Goal: Information Seeking & Learning: Understand process/instructions

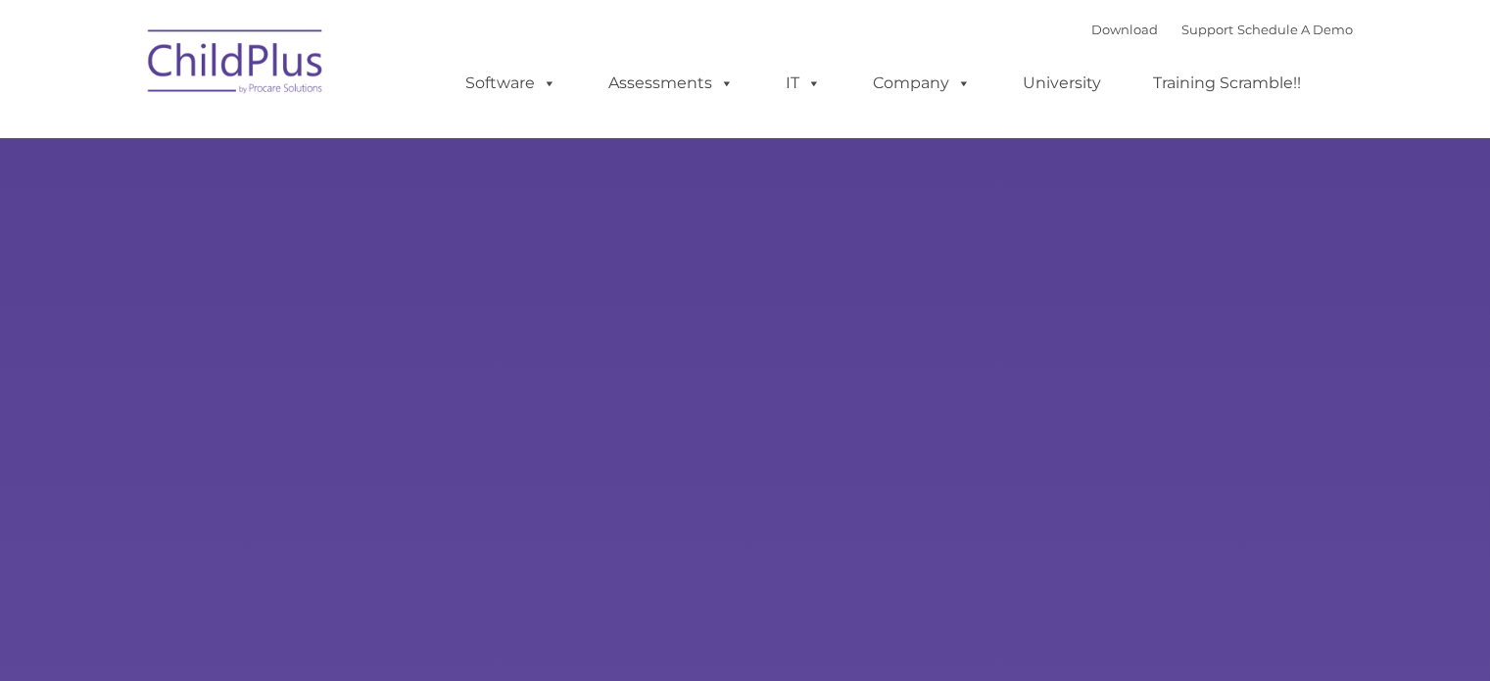
select select "MEDIUM"
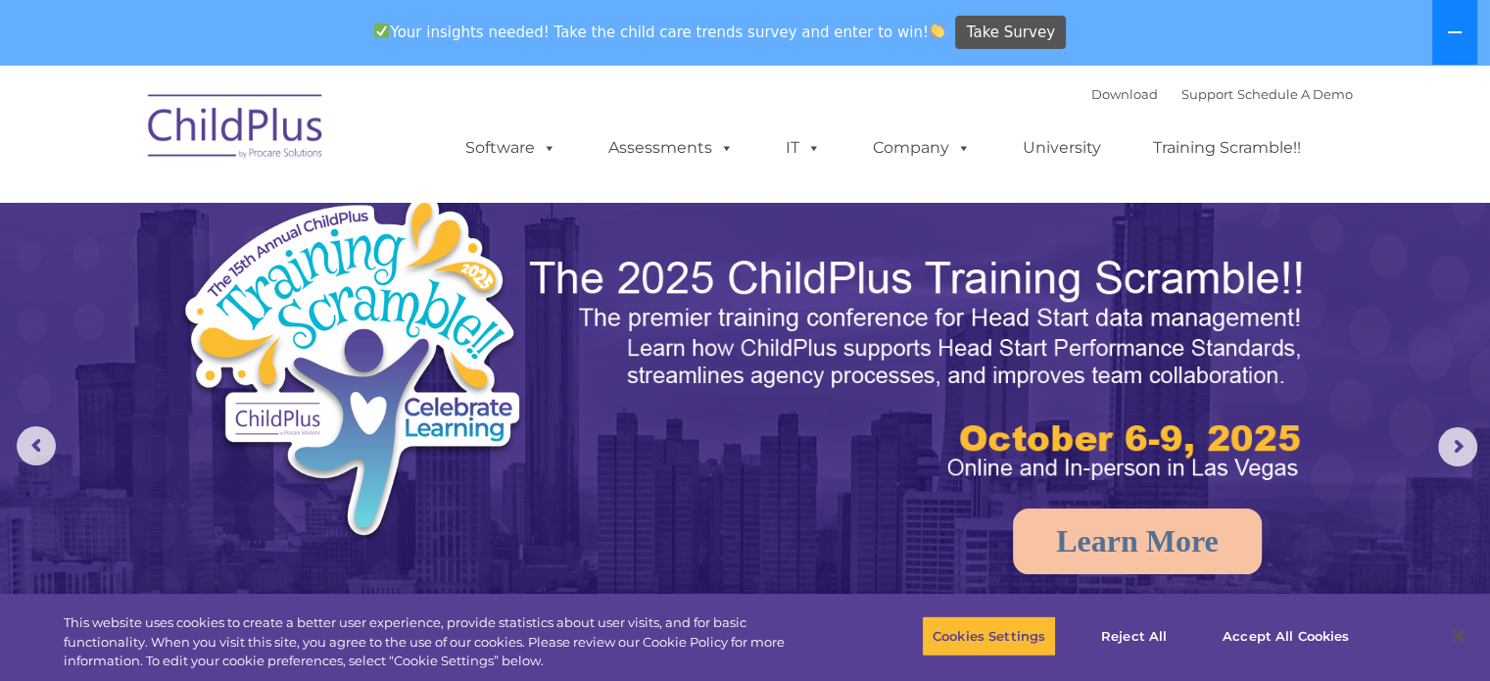
click at [1447, 28] on icon at bounding box center [1455, 32] width 16 height 16
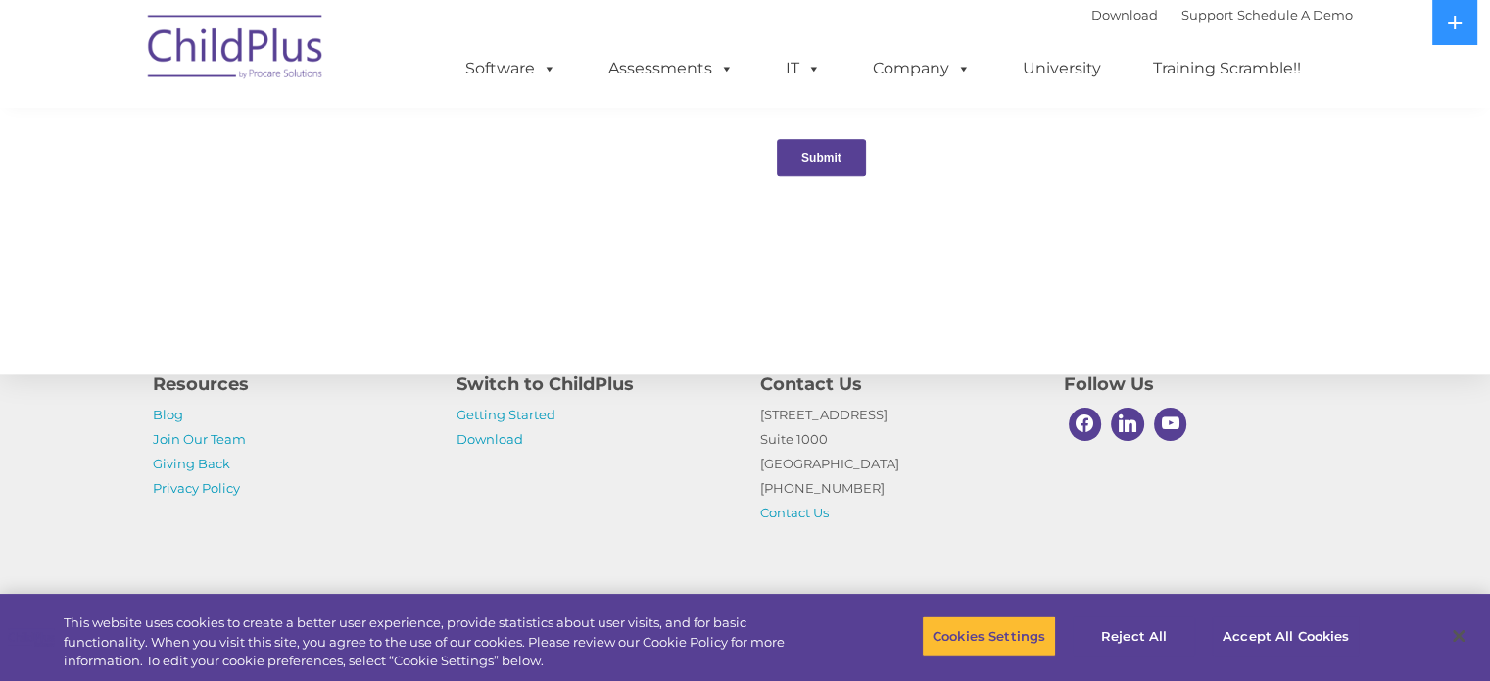
scroll to position [2185, 0]
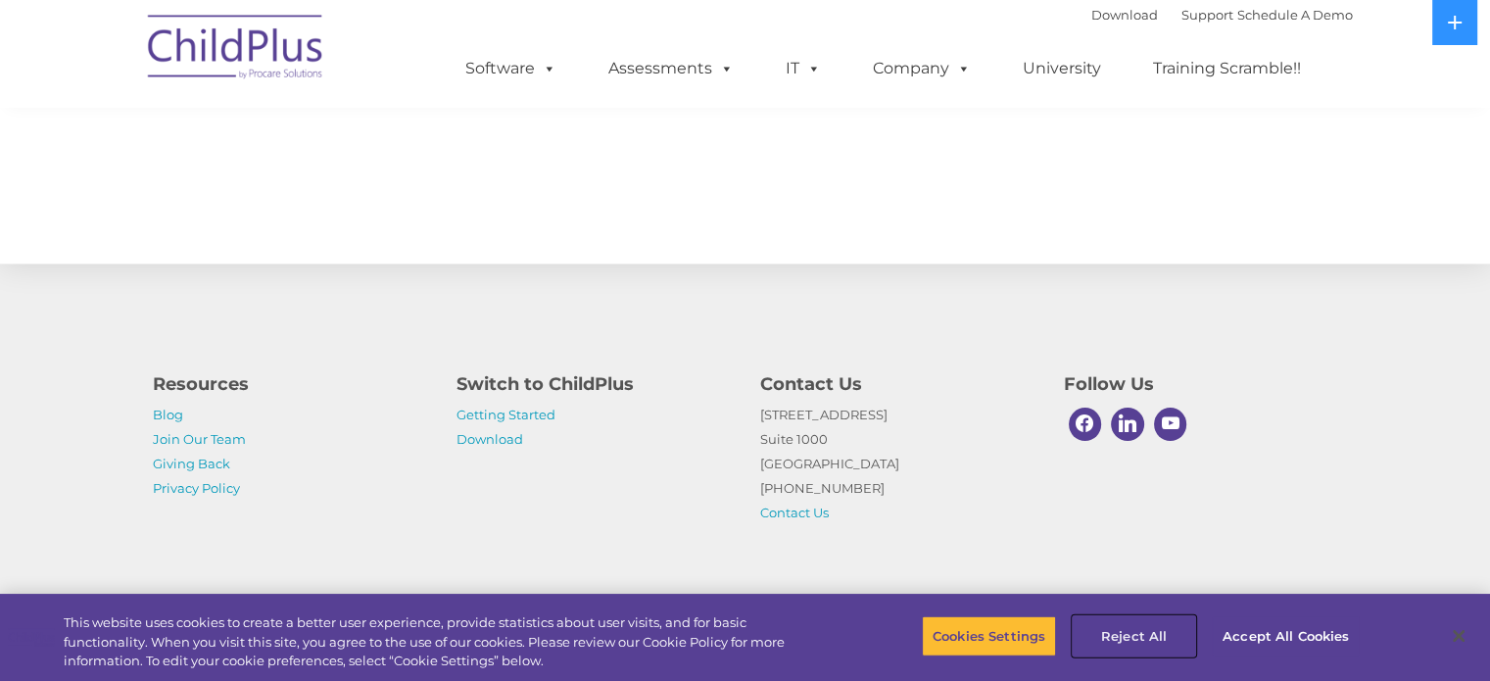
click at [1115, 633] on button "Reject All" at bounding box center [1133, 635] width 122 height 41
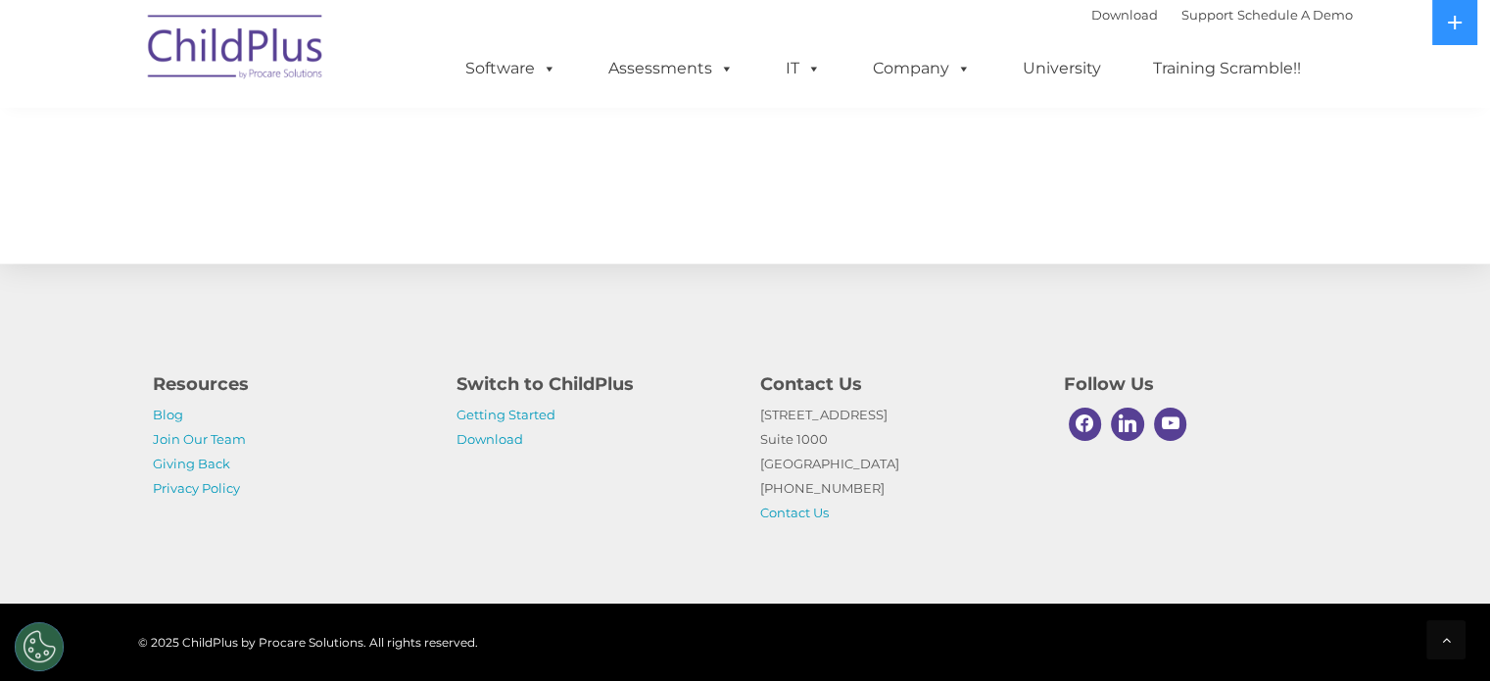
click at [294, 38] on img at bounding box center [236, 50] width 196 height 98
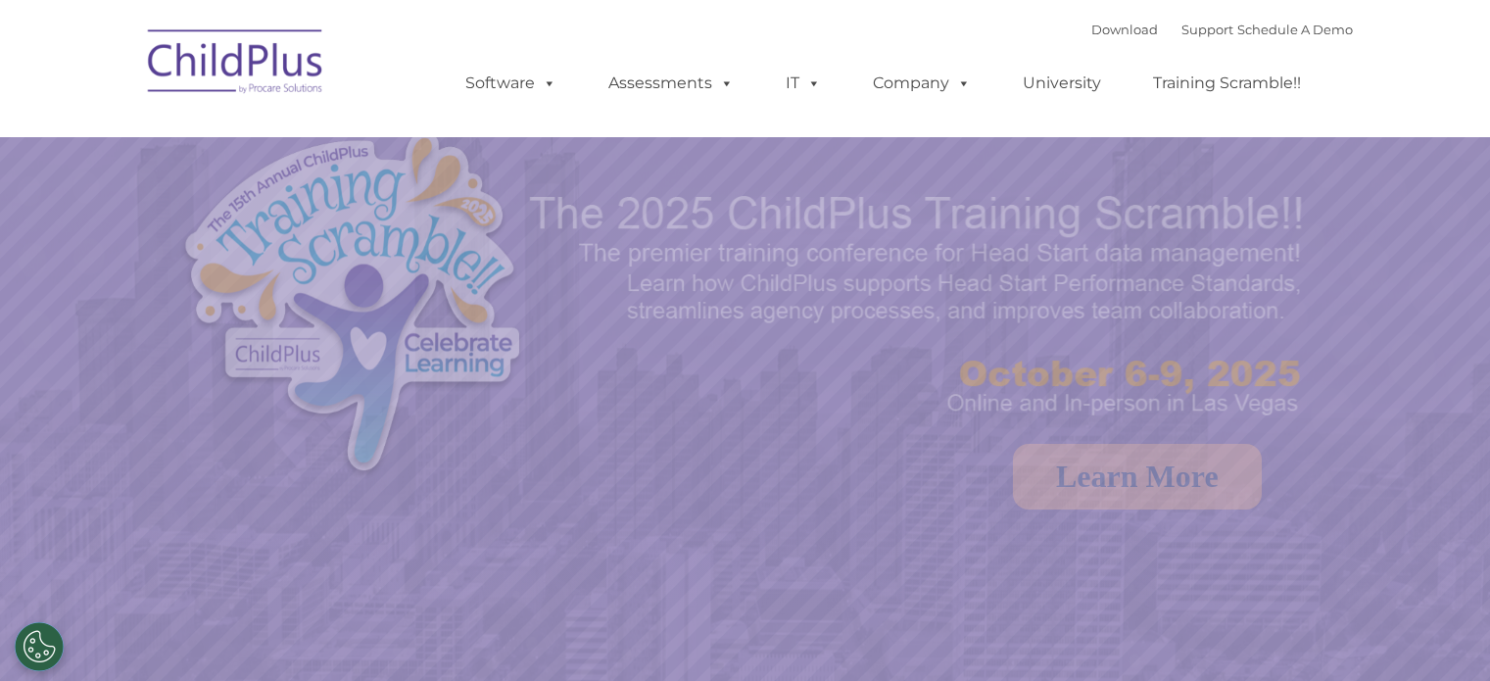
click at [294, 38] on img at bounding box center [236, 65] width 196 height 98
select select "MEDIUM"
drag, startPoint x: 0, startPoint y: 0, endPoint x: 294, endPoint y: 38, distance: 296.3
click at [294, 38] on img at bounding box center [236, 65] width 196 height 98
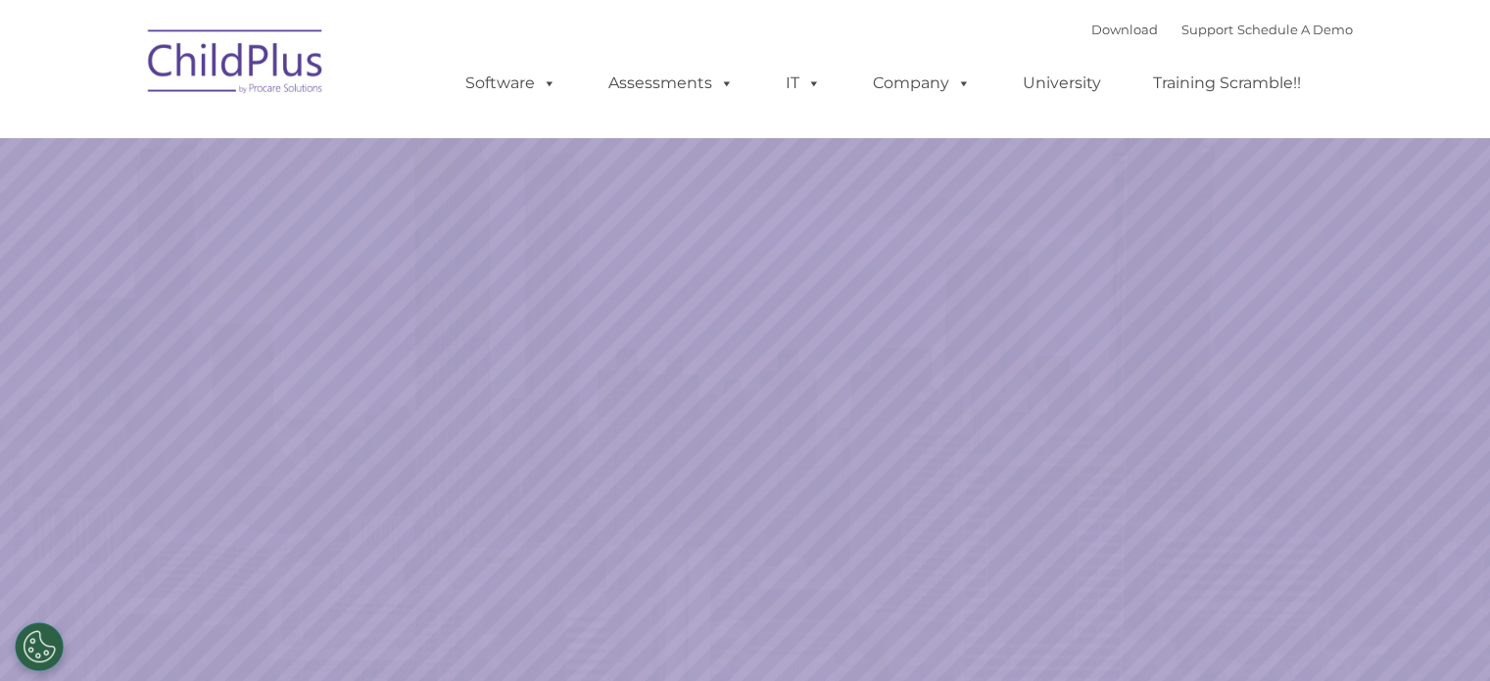
select select "MEDIUM"
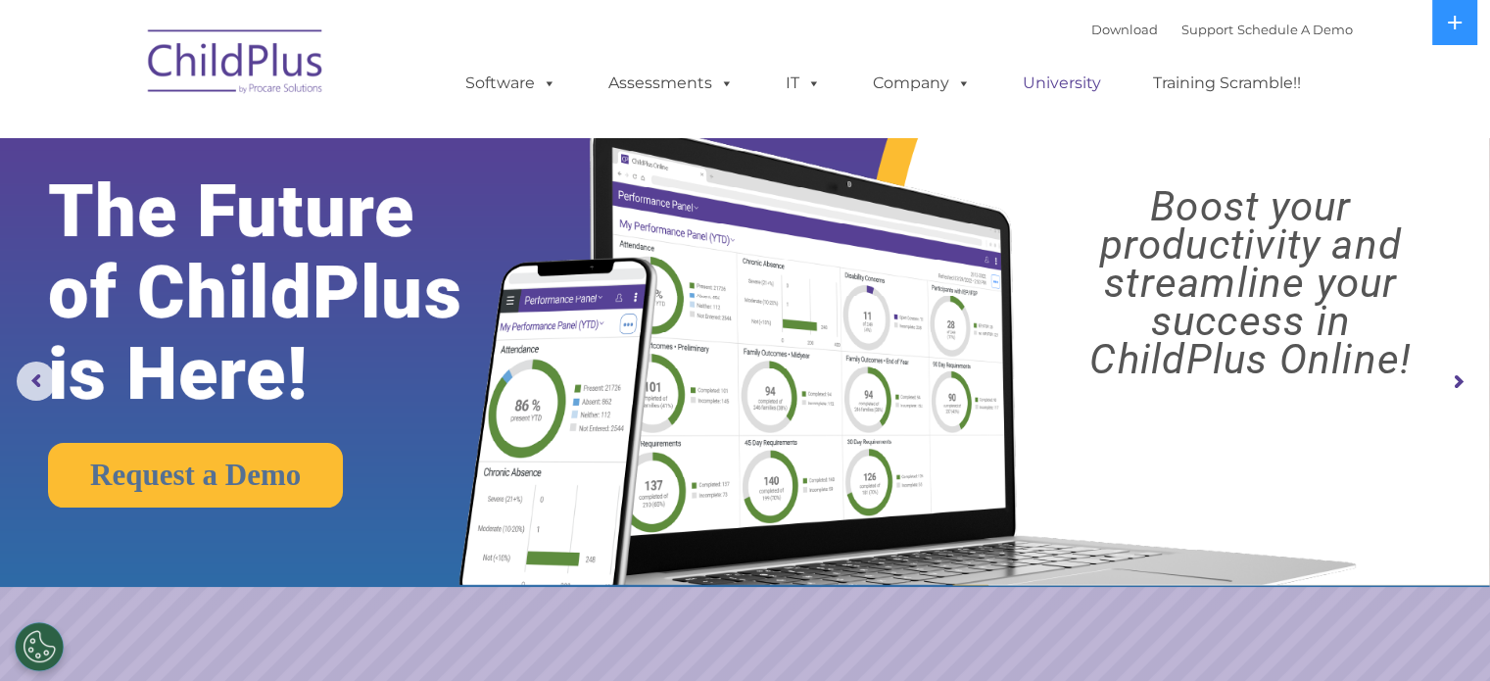
click at [1059, 77] on link "University" at bounding box center [1062, 83] width 118 height 39
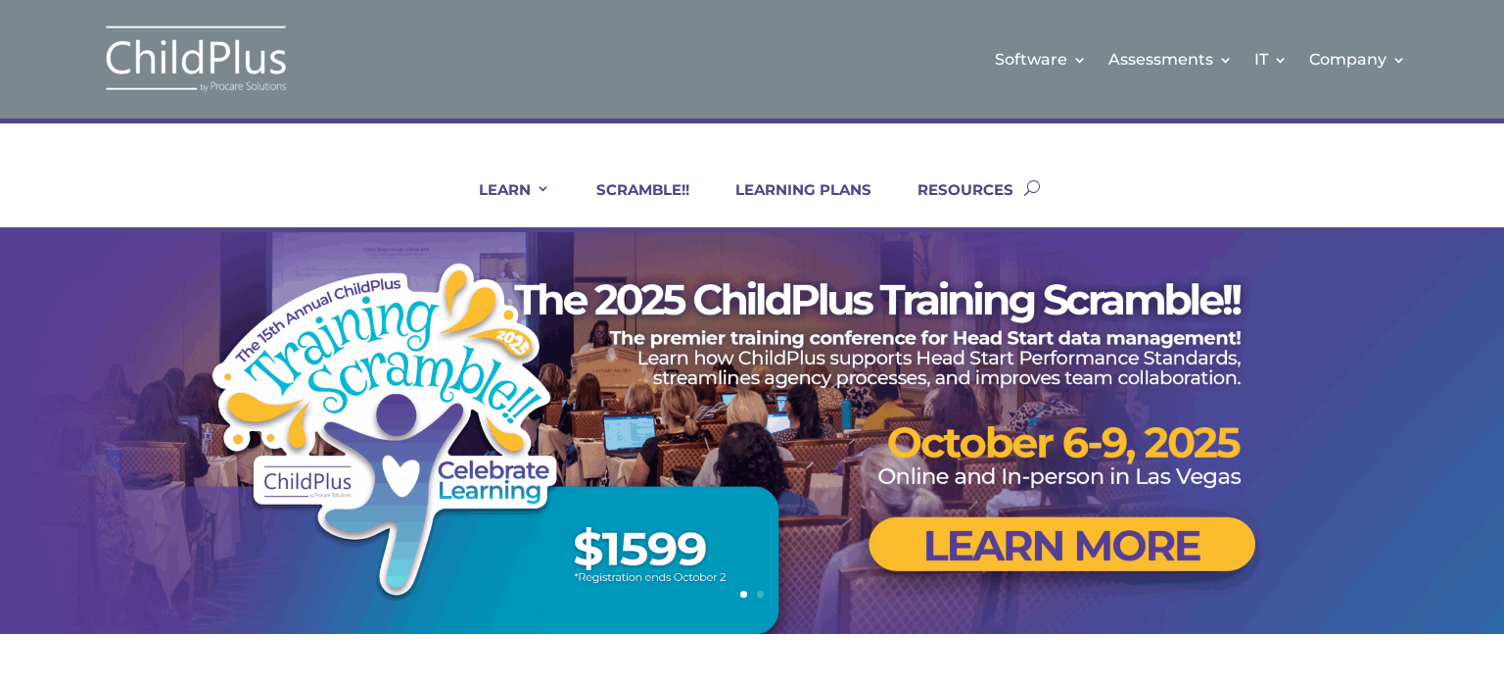
click at [1030, 185] on button "button" at bounding box center [1032, 187] width 16 height 79
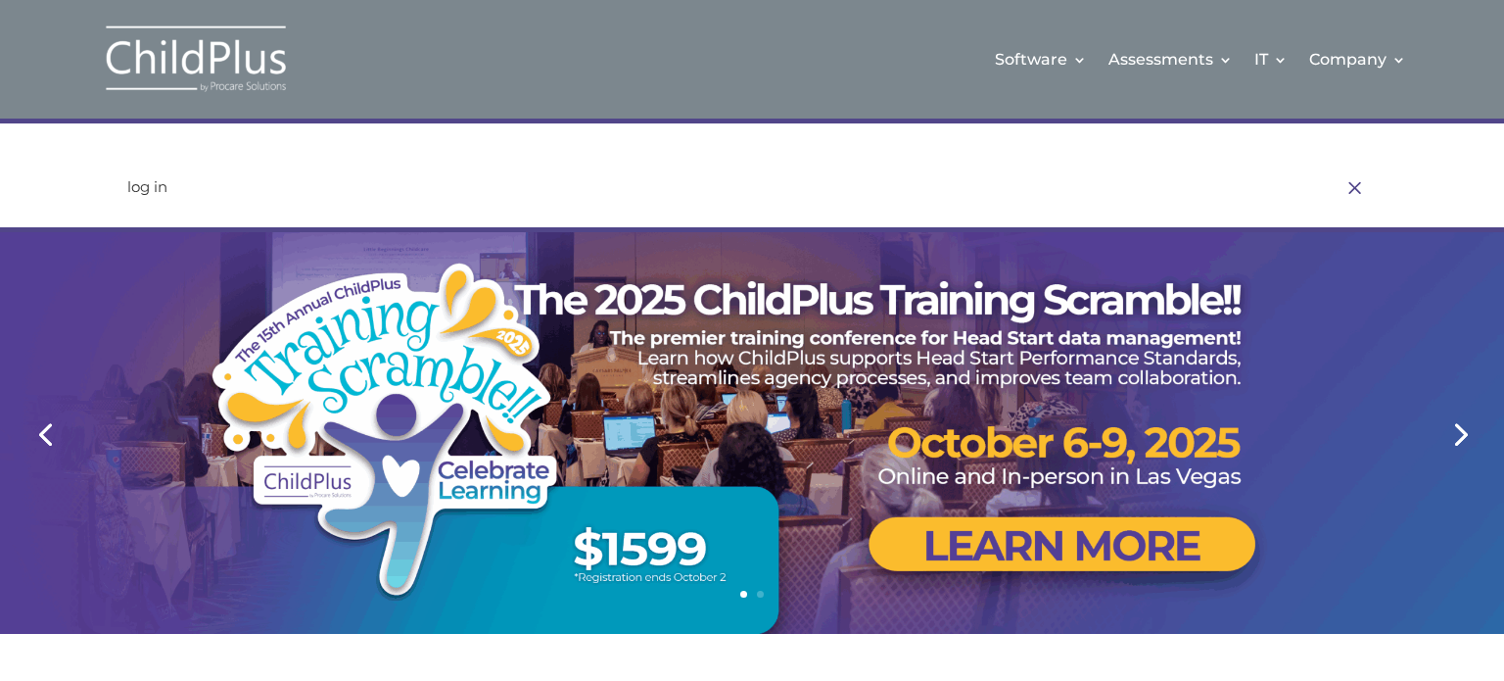
type input "log in"
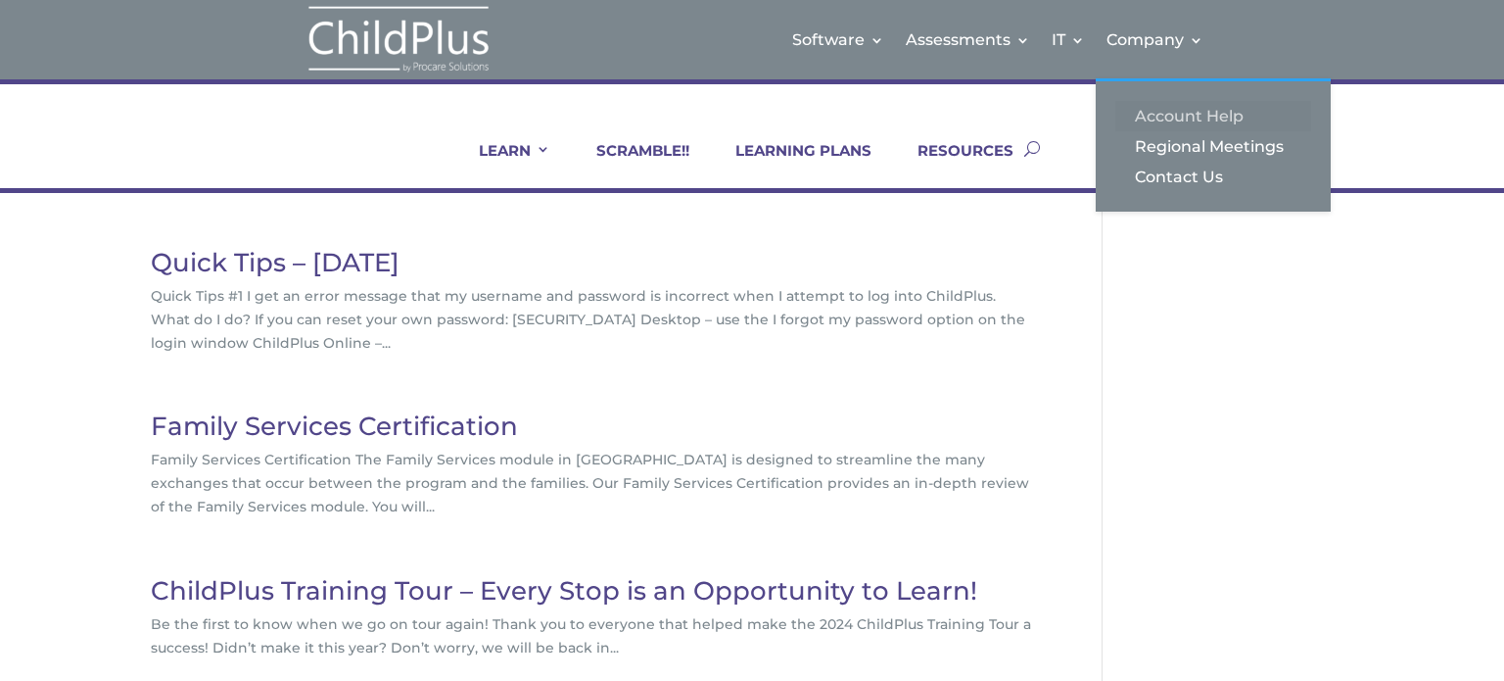
click at [1182, 106] on link "Account Help" at bounding box center [1213, 116] width 196 height 30
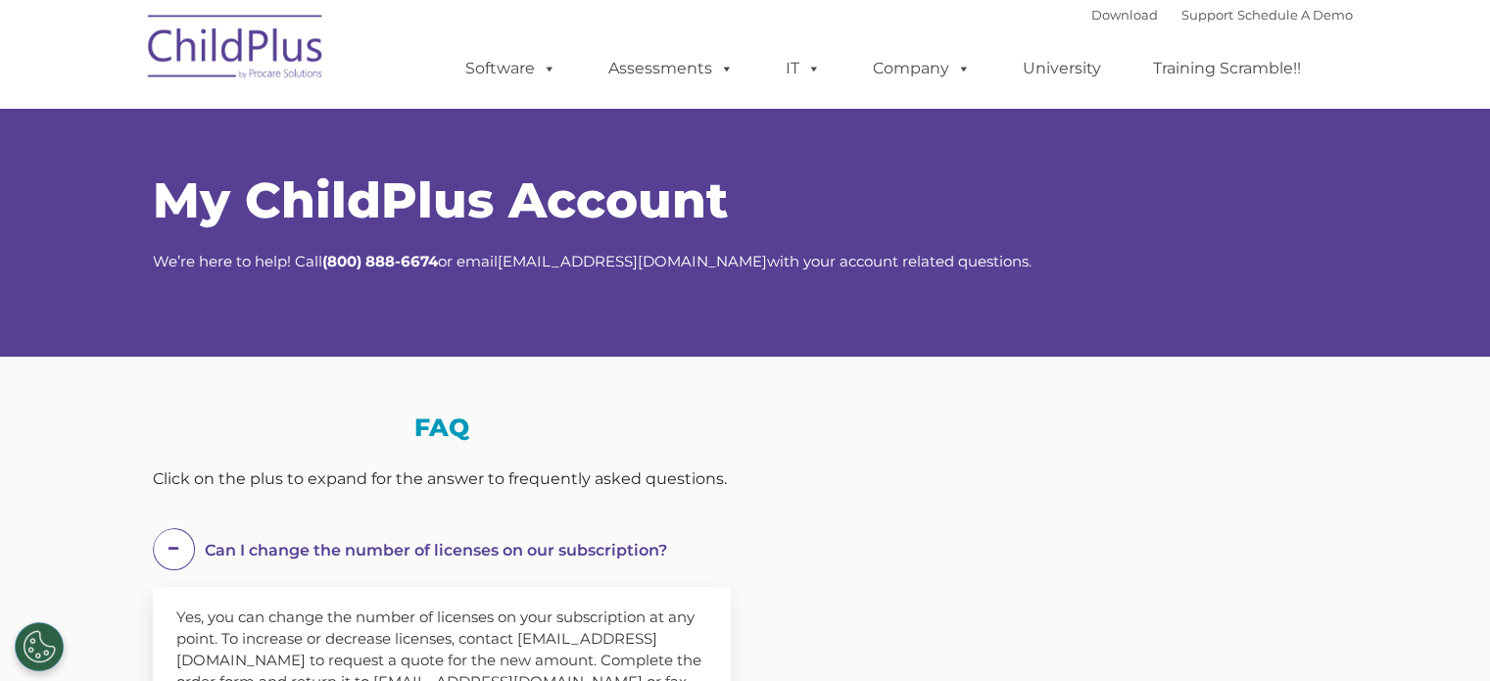
select select "MEDIUM"
